Goal: Information Seeking & Learning: Learn about a topic

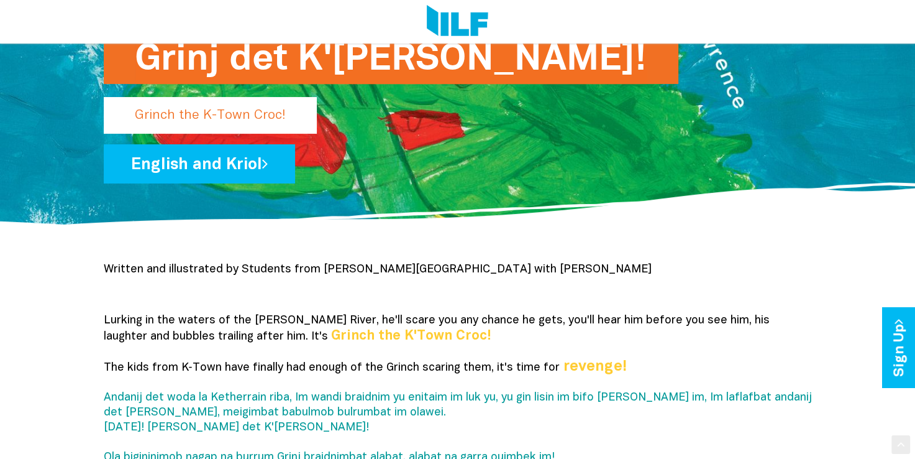
scroll to position [186, 0]
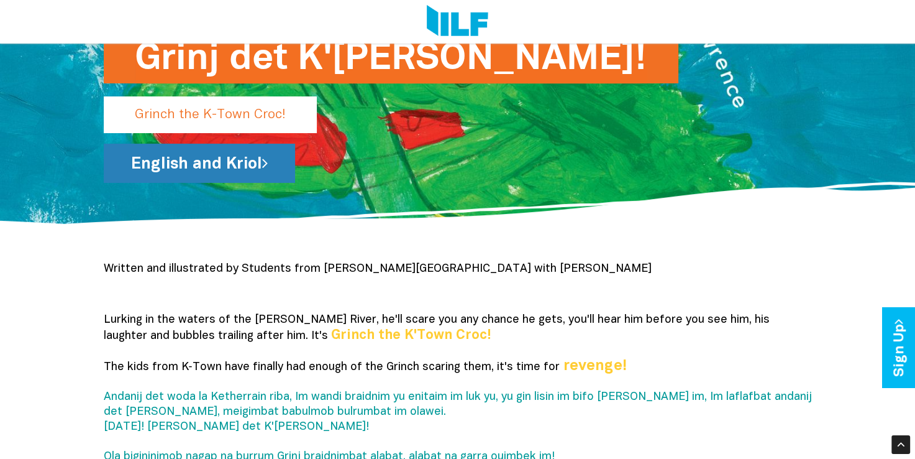
click at [168, 165] on link "English and Kriol" at bounding box center [199, 163] width 191 height 39
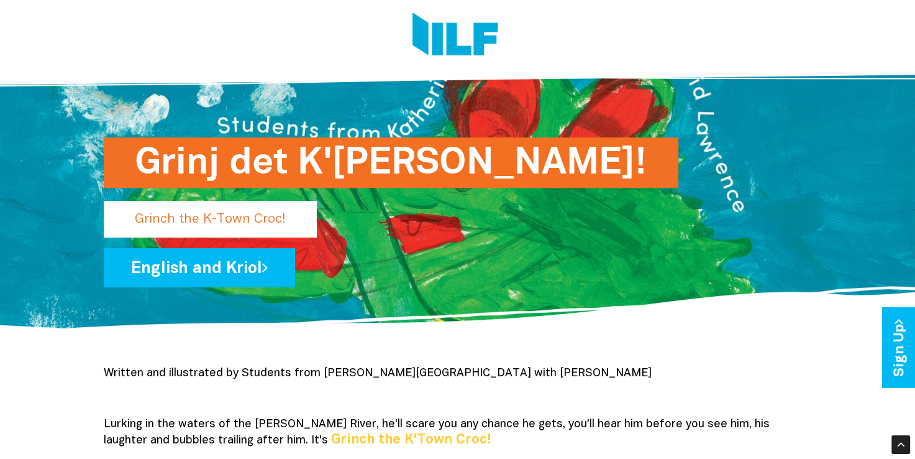
scroll to position [62, 0]
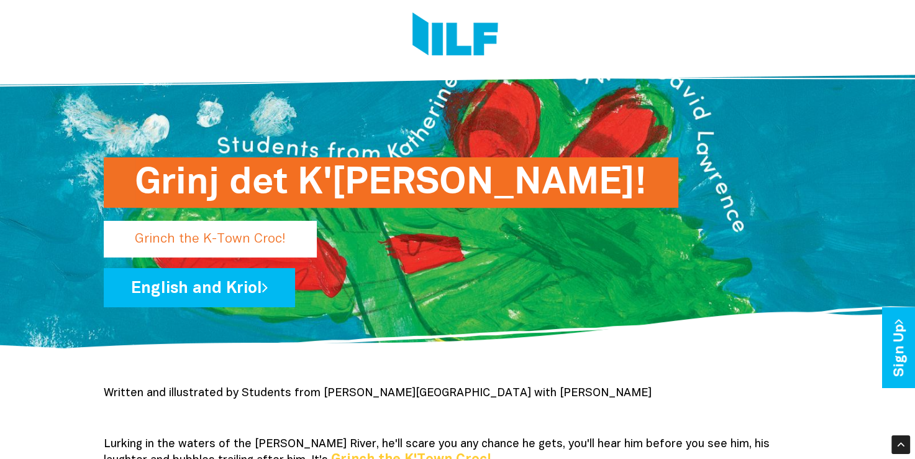
click at [277, 189] on h1 "Grinj det K'[PERSON_NAME]!" at bounding box center [391, 182] width 513 height 50
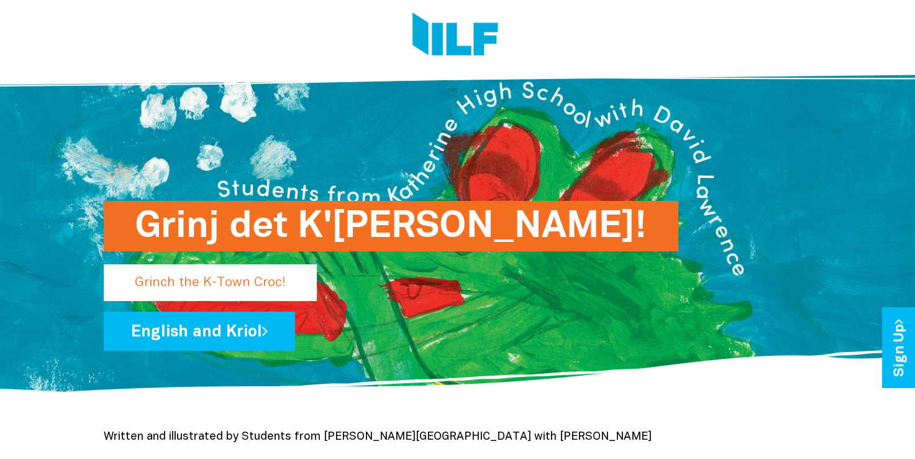
scroll to position [0, 0]
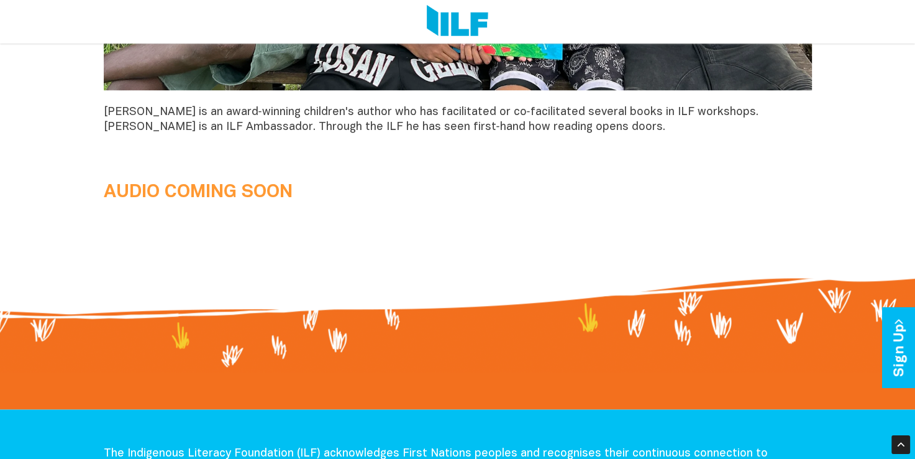
scroll to position [1243, 0]
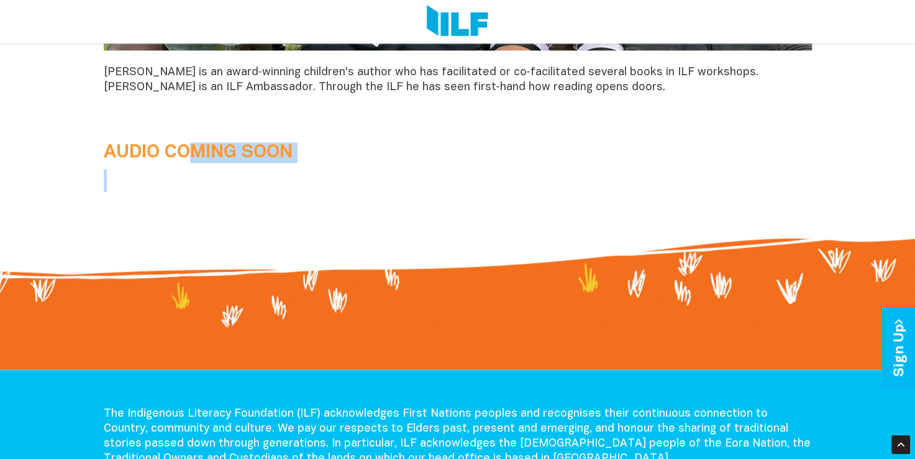
drag, startPoint x: 195, startPoint y: 158, endPoint x: 380, endPoint y: 163, distance: 185.3
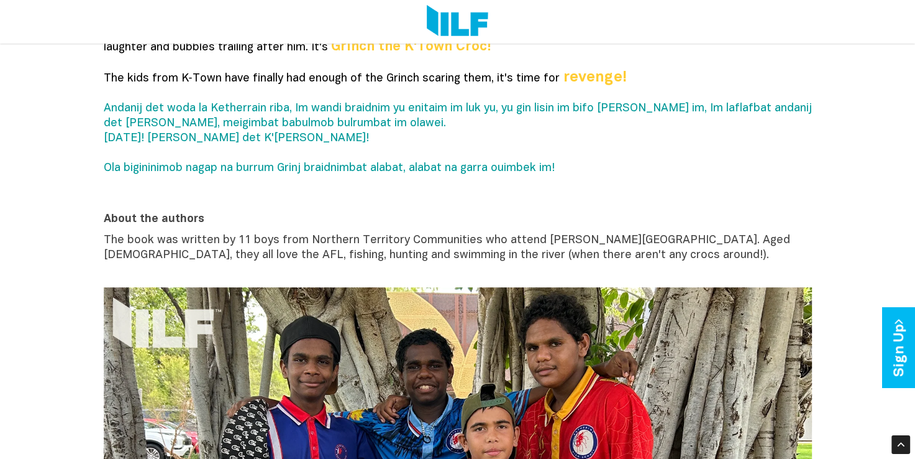
scroll to position [393, 0]
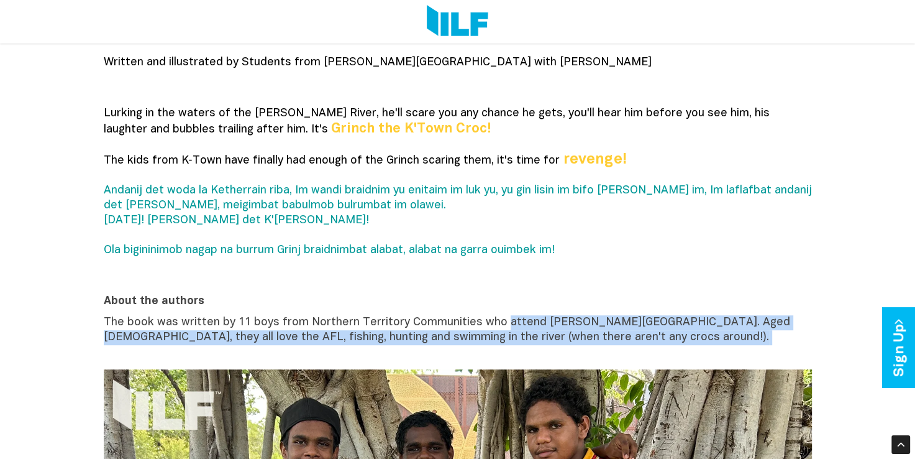
drag, startPoint x: 496, startPoint y: 324, endPoint x: 631, endPoint y: 346, distance: 137.1
click at [631, 346] on p "The book was written by 11 boys from Northern Territory Communities who attend …" at bounding box center [458, 337] width 708 height 45
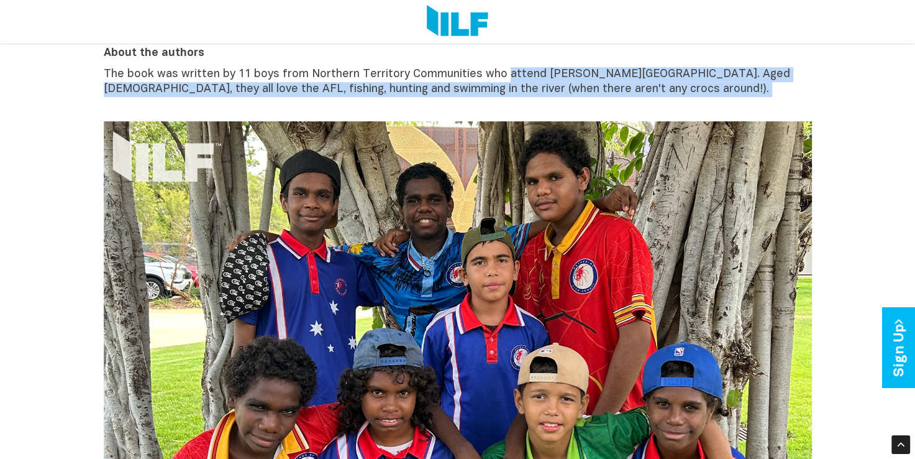
scroll to position [641, 0]
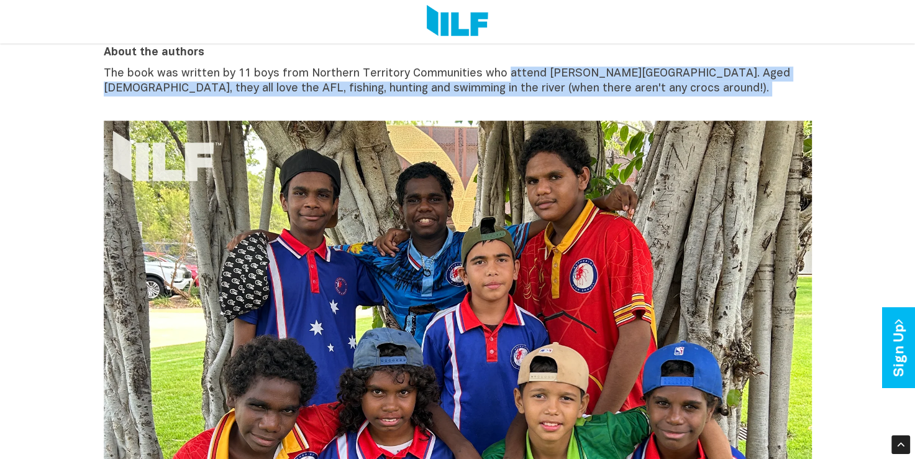
click at [378, 283] on img at bounding box center [458, 386] width 708 height 531
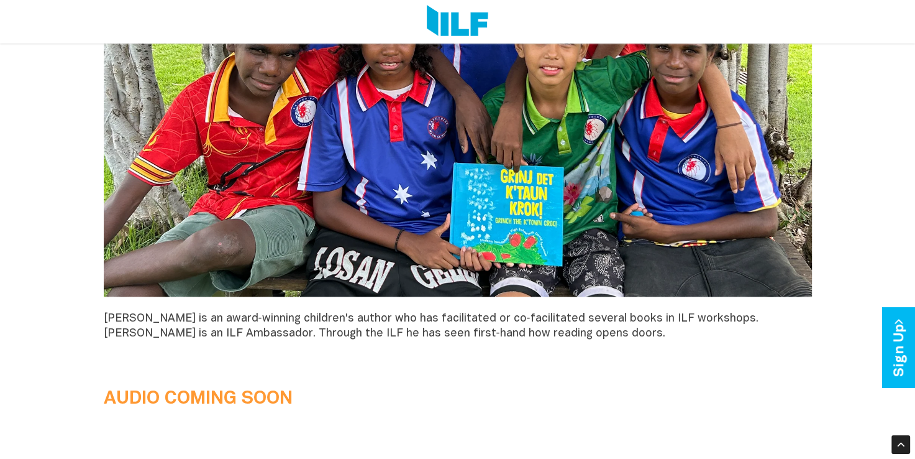
scroll to position [1138, 0]
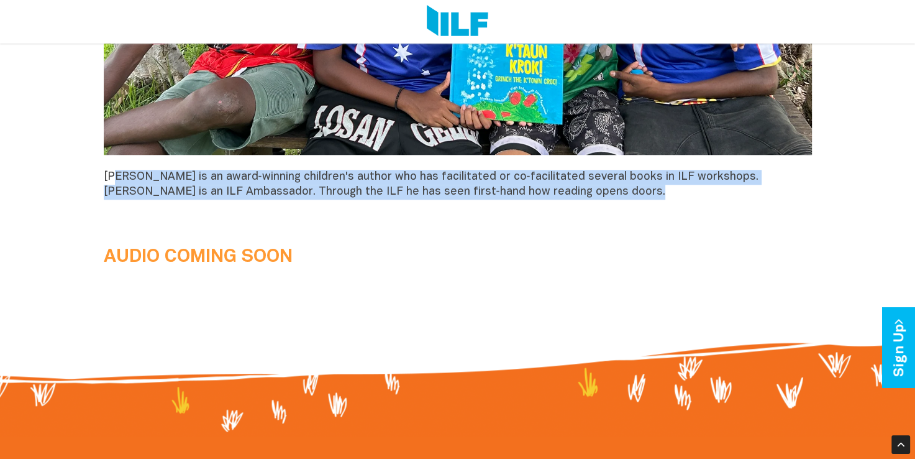
drag, startPoint x: 114, startPoint y: 179, endPoint x: 511, endPoint y: 213, distance: 398.5
drag, startPoint x: 511, startPoint y: 213, endPoint x: 421, endPoint y: 221, distance: 90.5
click at [360, 174] on span "[PERSON_NAME] is an award‑winning children's author who has facilitated or co‑f…" at bounding box center [431, 184] width 655 height 25
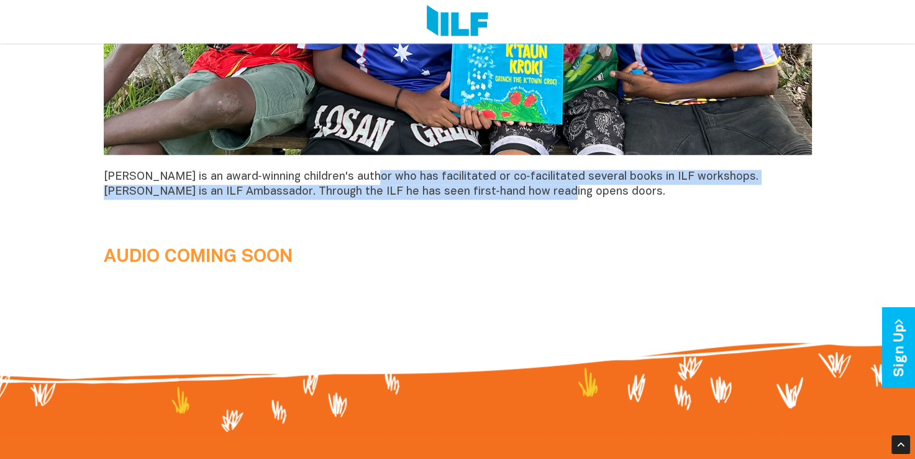
drag, startPoint x: 360, startPoint y: 174, endPoint x: 562, endPoint y: 199, distance: 204.1
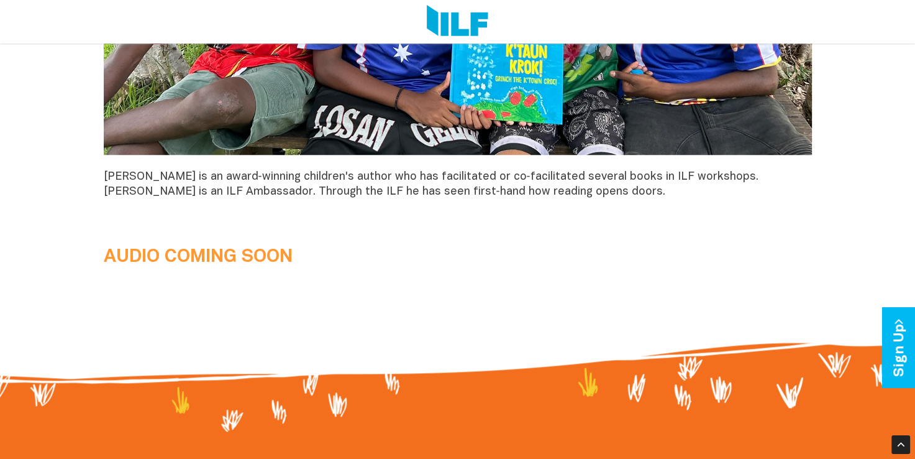
drag, startPoint x: 562, startPoint y: 199, endPoint x: 709, endPoint y: 228, distance: 149.5
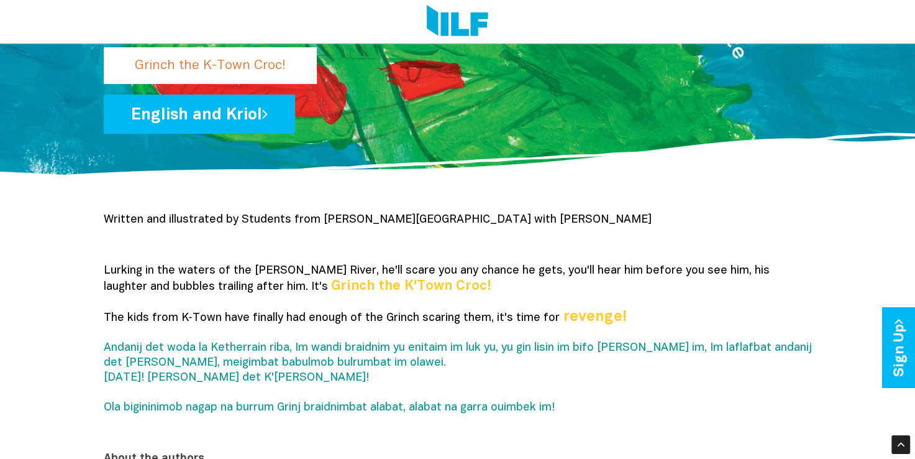
scroll to position [206, 0]
